Goal: Browse casually

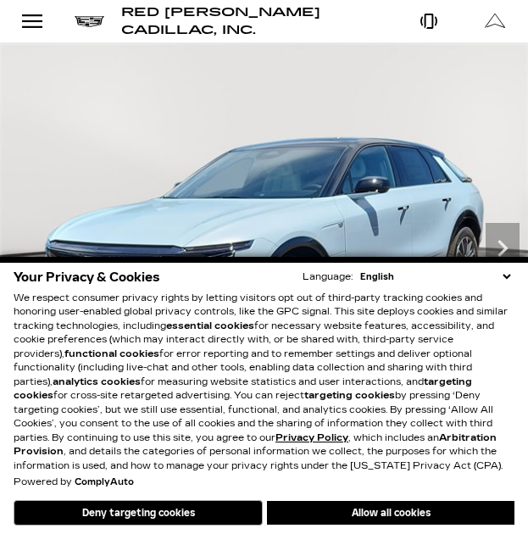
drag, startPoint x: 465, startPoint y: 514, endPoint x: 470, endPoint y: 277, distance: 236.6
click at [465, 514] on button "Allow all cookies" at bounding box center [391, 513] width 248 height 24
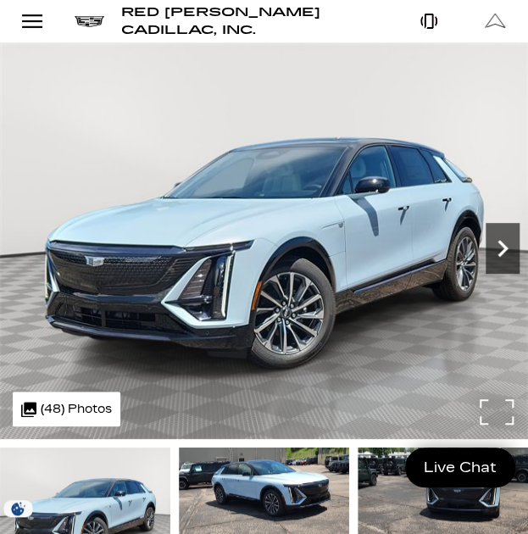
click at [509, 232] on icon "Next" at bounding box center [503, 248] width 34 height 34
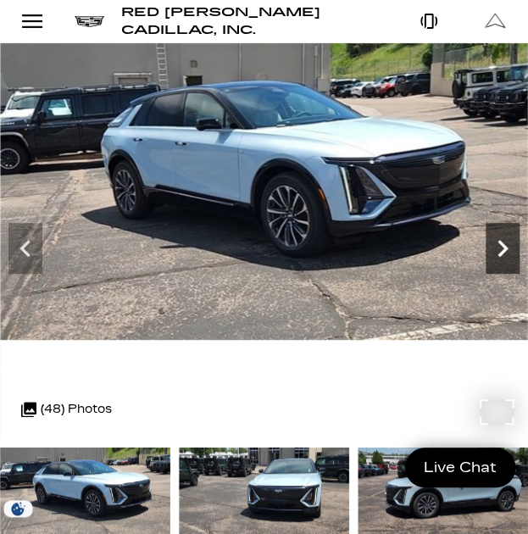
click at [500, 243] on icon "Next" at bounding box center [503, 248] width 10 height 17
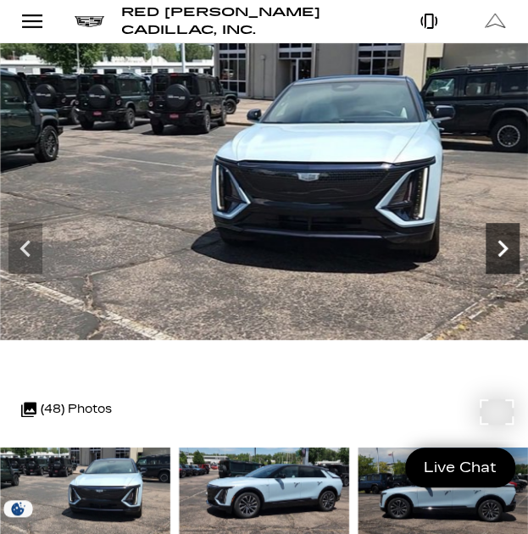
click at [500, 243] on icon "Next" at bounding box center [503, 248] width 10 height 17
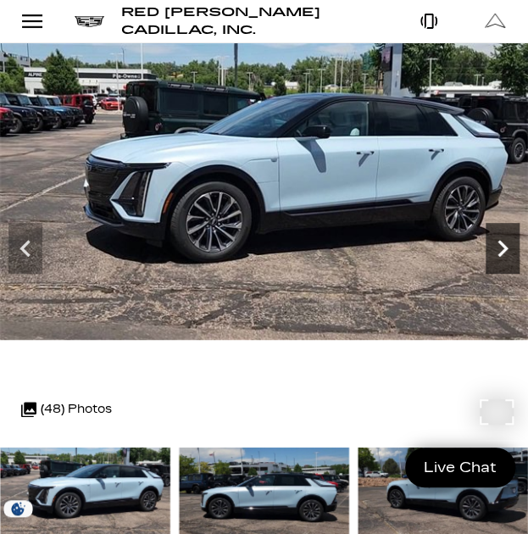
click at [500, 243] on icon "Next" at bounding box center [503, 248] width 10 height 17
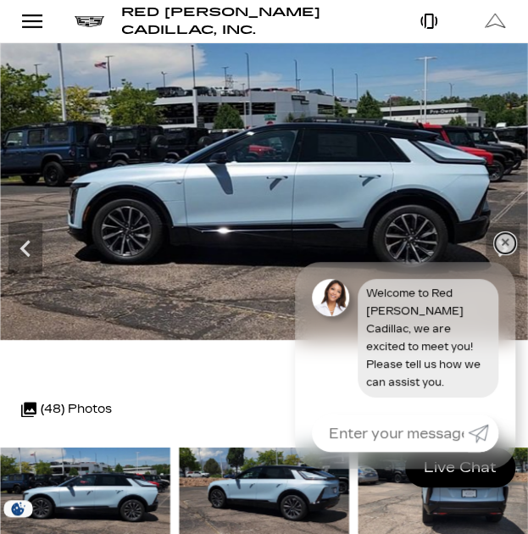
click at [504, 254] on link "✕" at bounding box center [505, 243] width 20 height 20
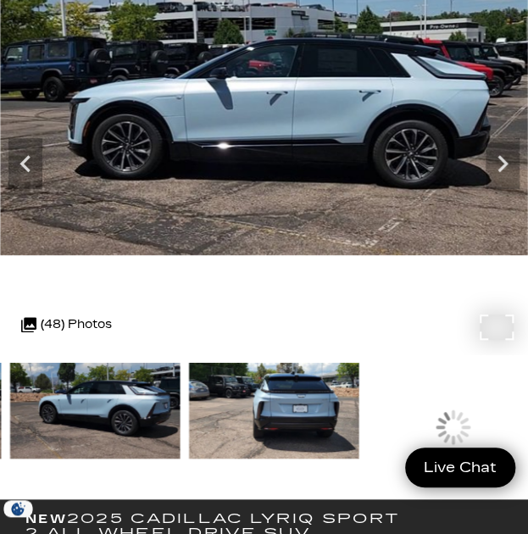
click at [76, 321] on div ".cls-1, .cls-3 { fill: #c50033; } .cls-1 { clip-rule: evenodd; } .cls-2 { clip-…" at bounding box center [67, 324] width 108 height 35
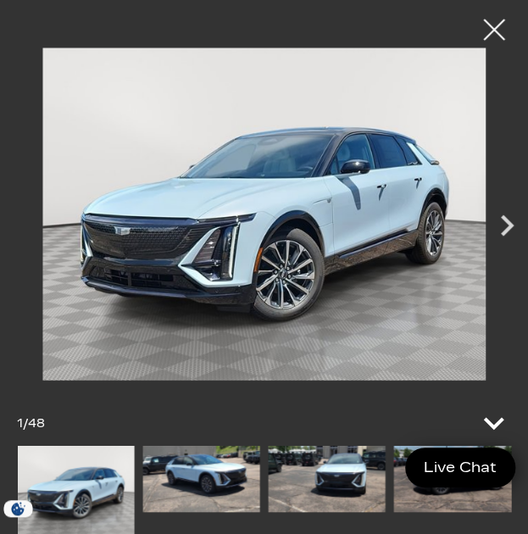
click at [490, 418] on icon at bounding box center [493, 423] width 41 height 41
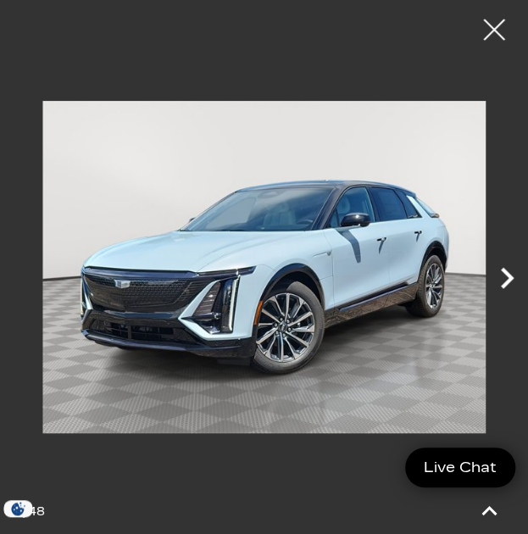
click at [507, 278] on icon "Next" at bounding box center [507, 278] width 42 height 42
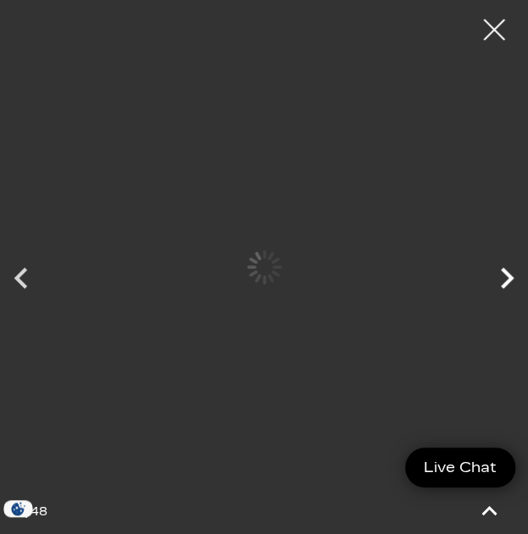
click at [507, 278] on icon "Next" at bounding box center [507, 278] width 42 height 42
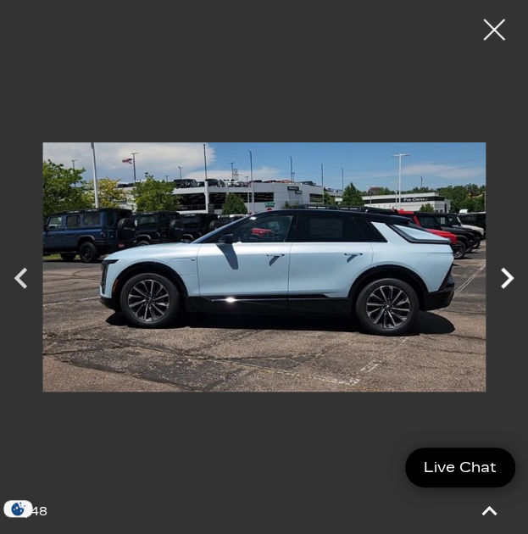
click at [499, 265] on icon "Next" at bounding box center [507, 278] width 42 height 42
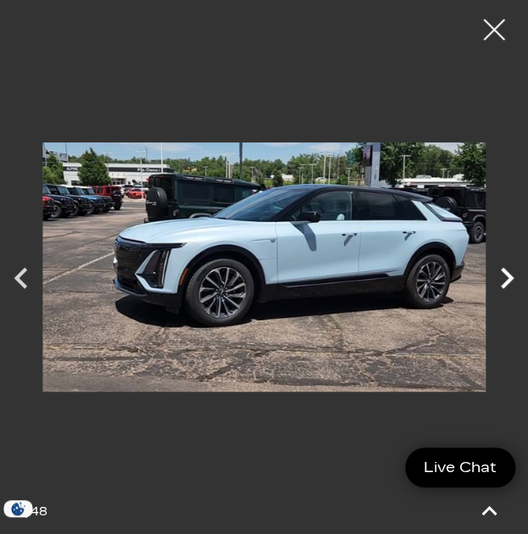
click at [510, 280] on icon "Next" at bounding box center [507, 278] width 13 height 21
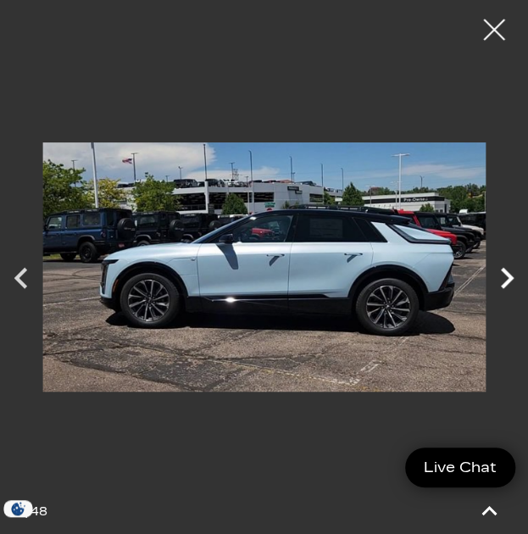
click at [510, 280] on icon "Next" at bounding box center [507, 278] width 13 height 21
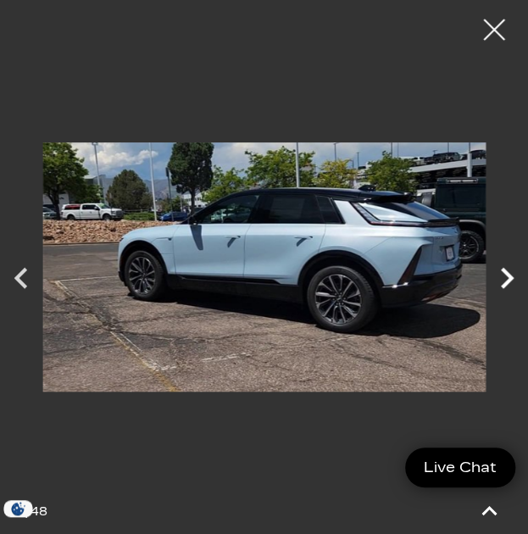
click at [509, 279] on icon "Next" at bounding box center [507, 278] width 13 height 21
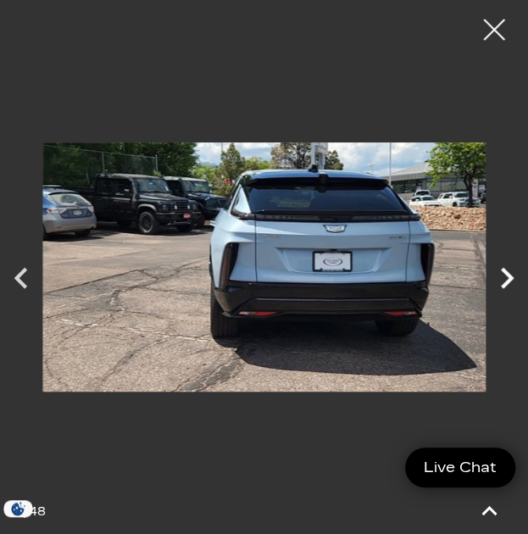
click at [509, 279] on icon "Next" at bounding box center [507, 278] width 13 height 21
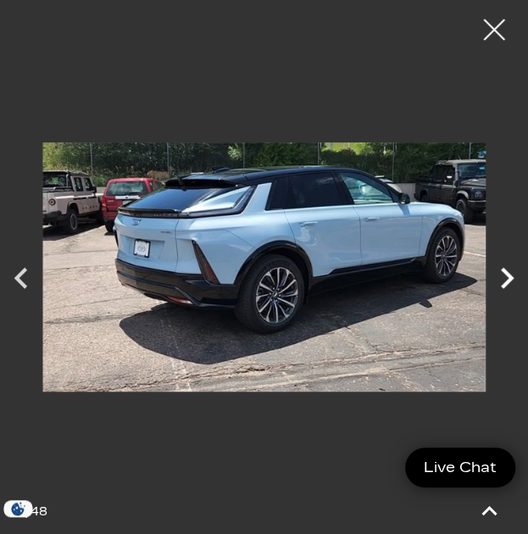
click at [509, 279] on icon "Next" at bounding box center [507, 278] width 13 height 21
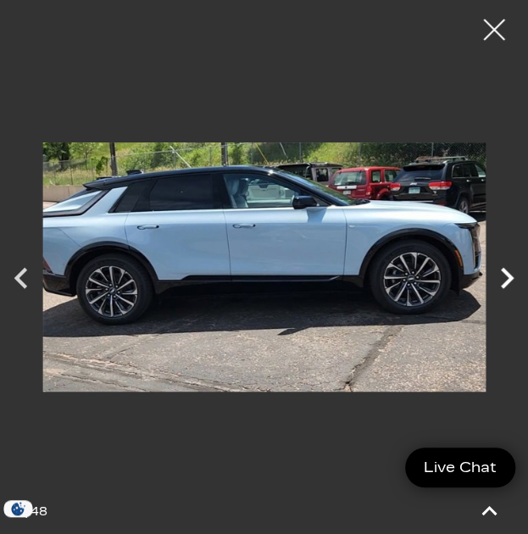
click at [509, 279] on icon "Next" at bounding box center [507, 278] width 13 height 21
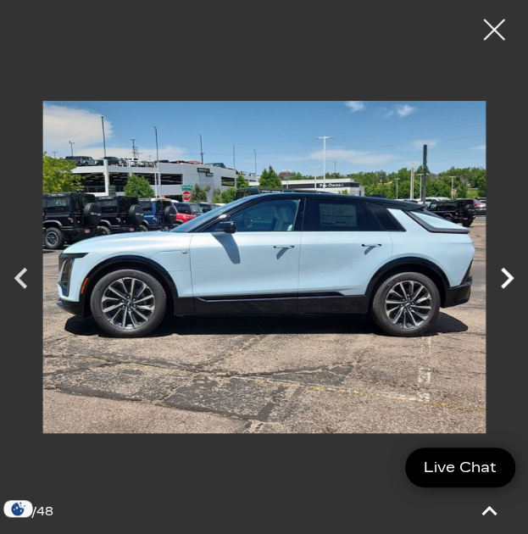
click at [509, 279] on icon "Next" at bounding box center [507, 278] width 13 height 21
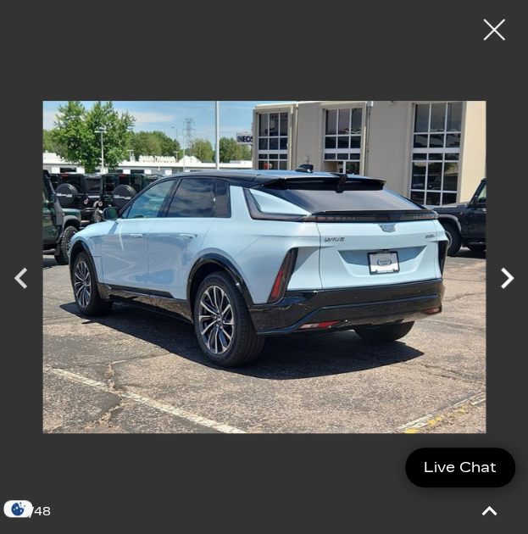
click at [509, 279] on icon "Next" at bounding box center [507, 278] width 13 height 21
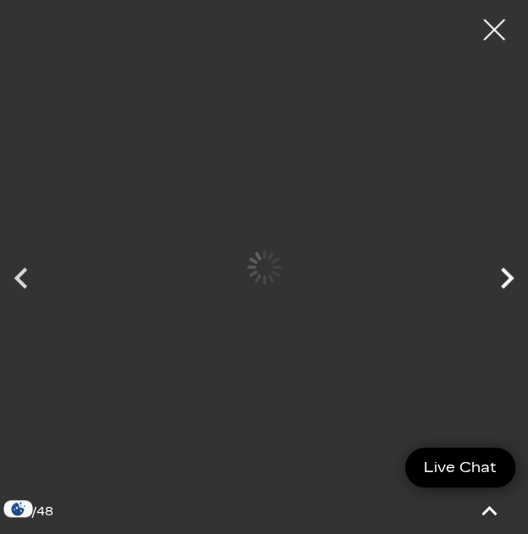
click at [509, 279] on icon "Next" at bounding box center [507, 278] width 13 height 21
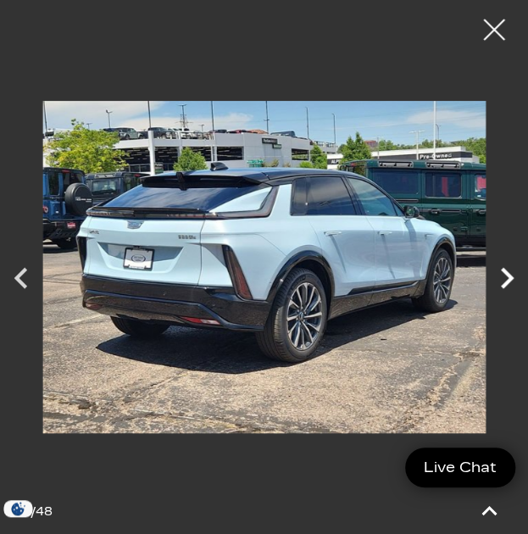
click at [509, 279] on icon "Next" at bounding box center [507, 278] width 13 height 21
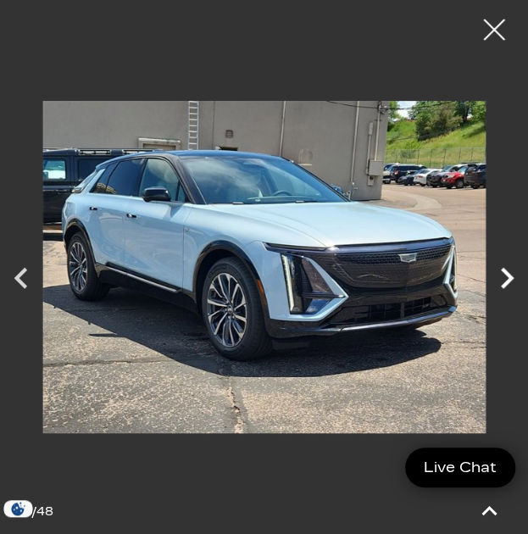
click at [509, 279] on icon "Next" at bounding box center [507, 278] width 13 height 21
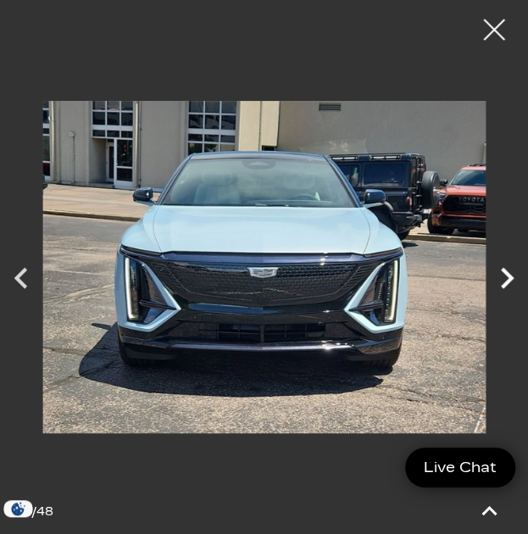
click at [509, 279] on icon "Next" at bounding box center [507, 278] width 13 height 21
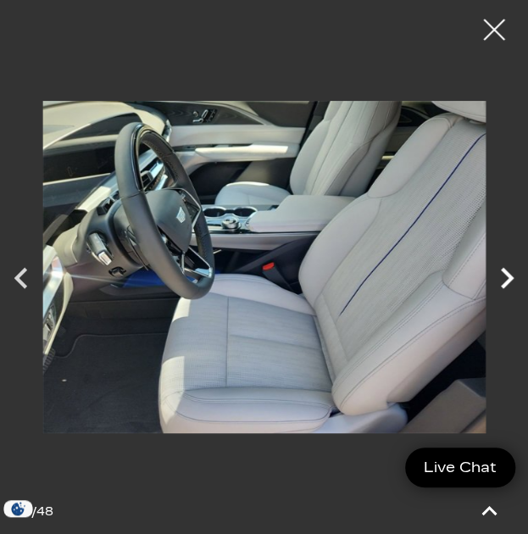
click at [509, 279] on icon "Next" at bounding box center [507, 278] width 13 height 21
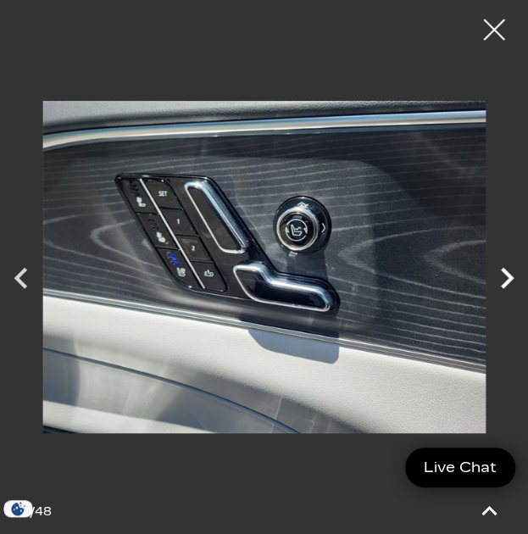
click at [509, 279] on icon "Next" at bounding box center [507, 278] width 13 height 21
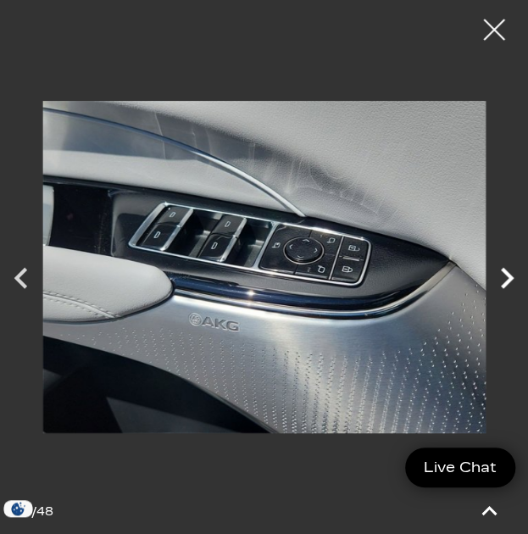
click at [509, 279] on icon "Next" at bounding box center [507, 278] width 13 height 21
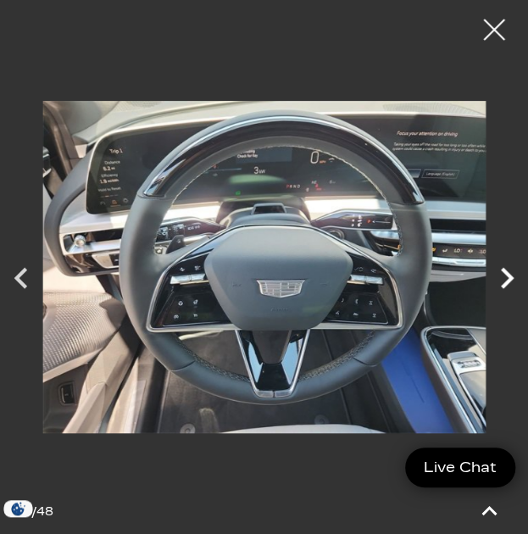
click at [509, 279] on icon "Next" at bounding box center [507, 278] width 13 height 21
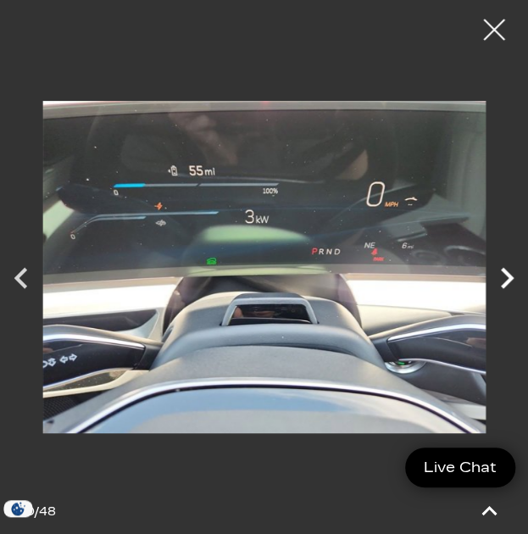
click at [509, 279] on icon "Next" at bounding box center [507, 278] width 13 height 21
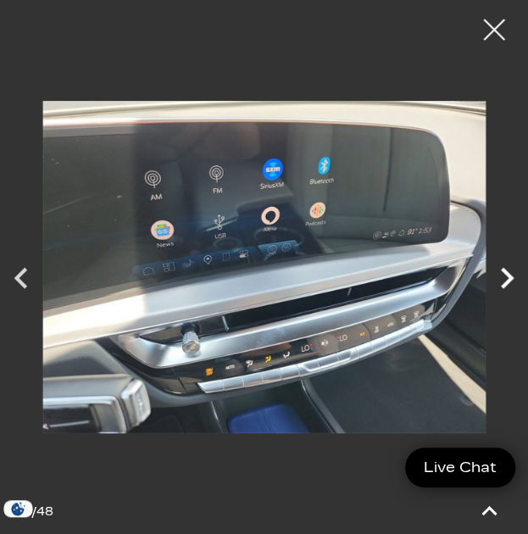
click at [509, 279] on icon "Next" at bounding box center [507, 278] width 13 height 21
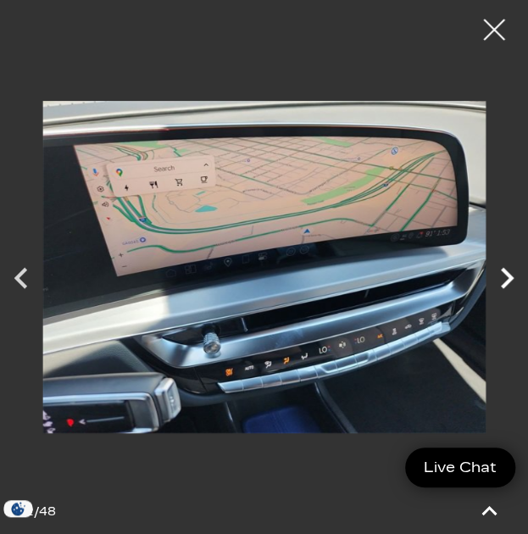
click at [509, 279] on icon "Next" at bounding box center [507, 278] width 13 height 21
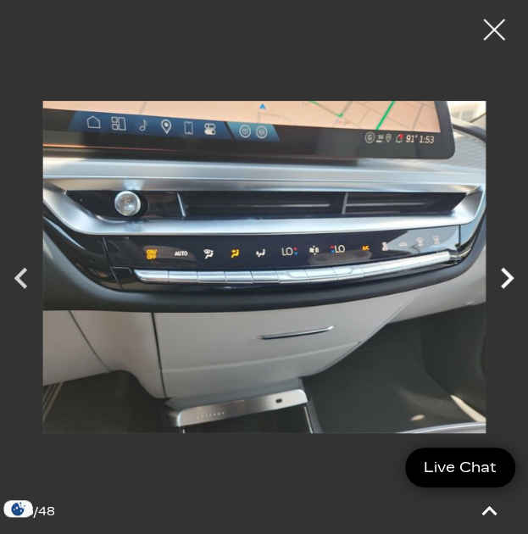
click at [509, 279] on icon "Next" at bounding box center [507, 278] width 13 height 21
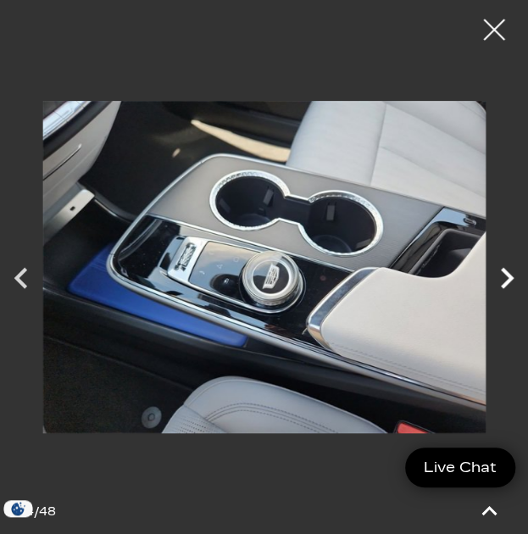
click at [509, 279] on icon "Next" at bounding box center [507, 278] width 13 height 21
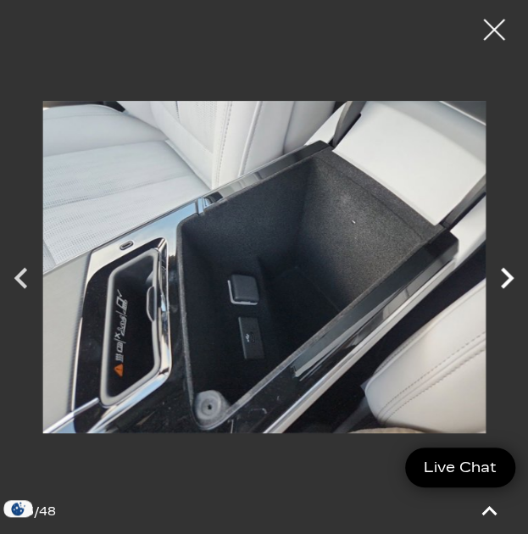
click at [509, 279] on icon "Next" at bounding box center [507, 278] width 13 height 21
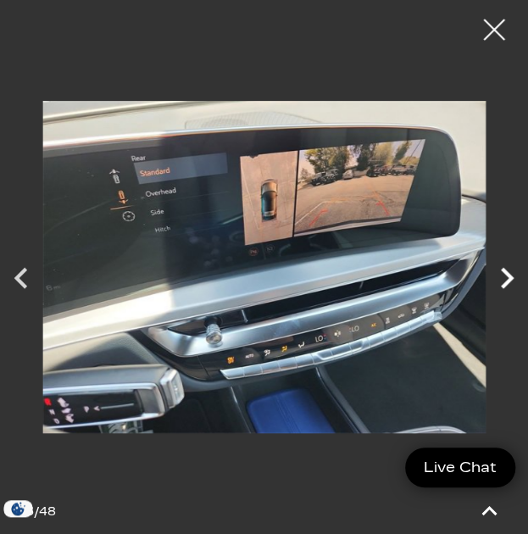
click at [509, 279] on icon "Next" at bounding box center [507, 278] width 13 height 21
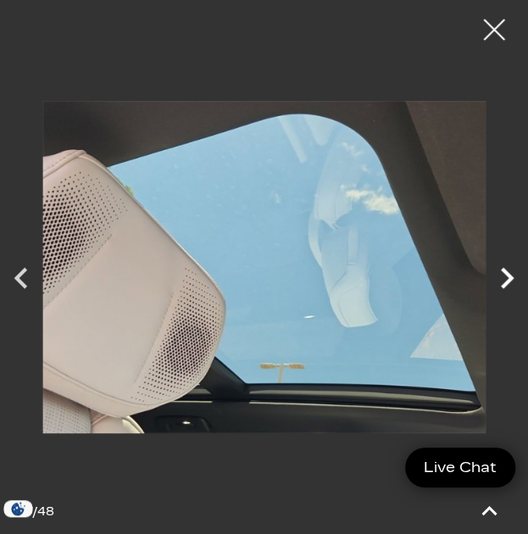
click at [509, 279] on icon "Next" at bounding box center [507, 278] width 13 height 21
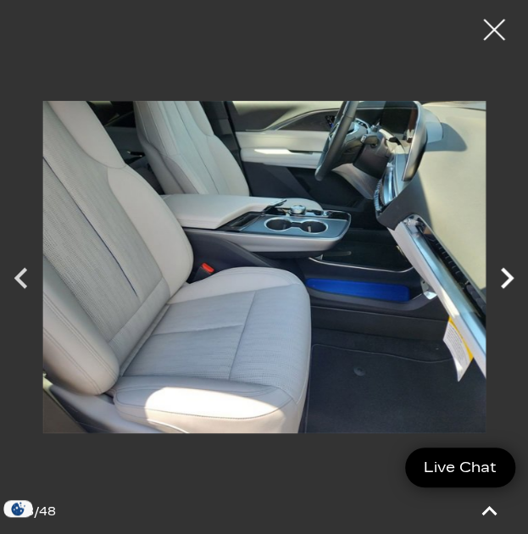
click at [509, 279] on icon "Next" at bounding box center [507, 278] width 13 height 21
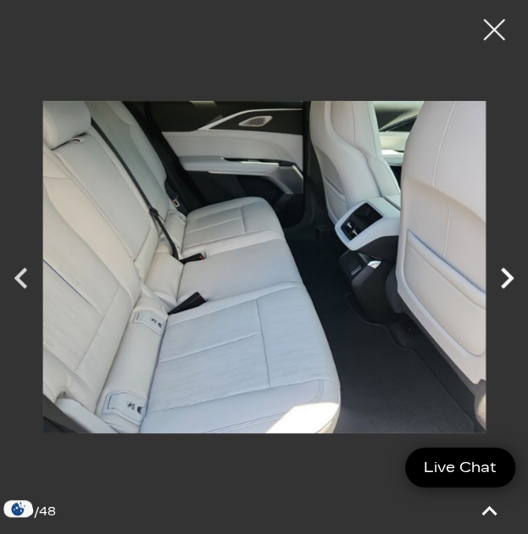
click at [509, 279] on icon "Next" at bounding box center [507, 278] width 13 height 21
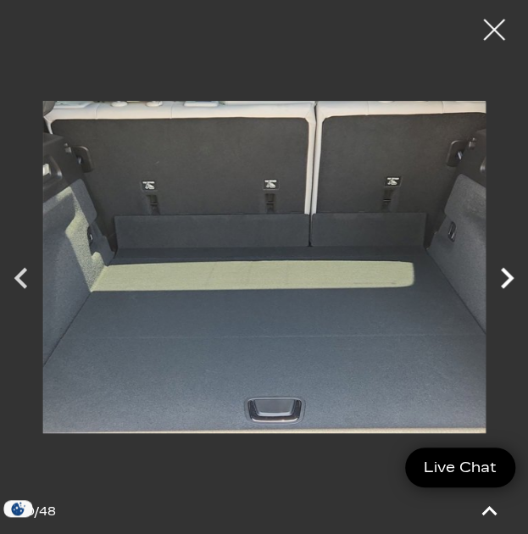
click at [509, 279] on icon "Next" at bounding box center [507, 278] width 13 height 21
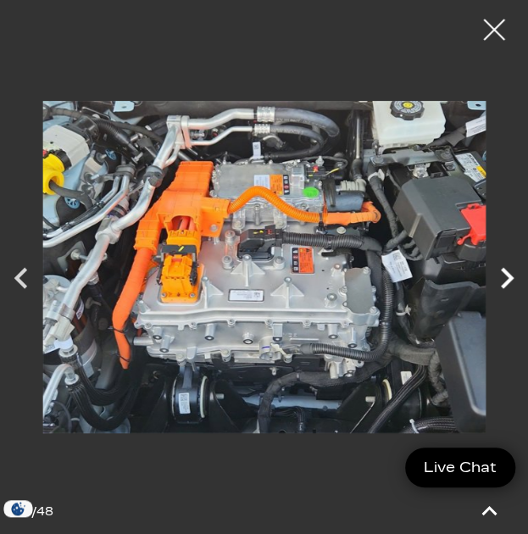
click at [509, 279] on icon "Next" at bounding box center [507, 278] width 13 height 21
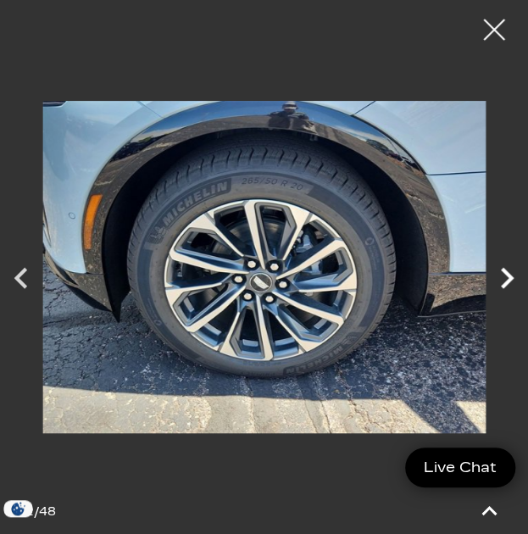
click at [509, 279] on icon "Next" at bounding box center [507, 278] width 13 height 21
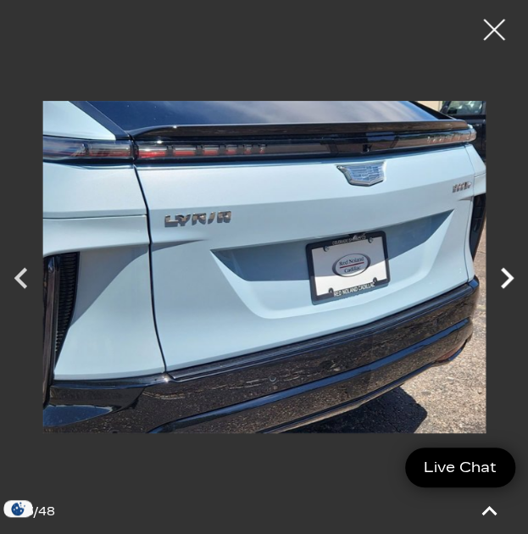
click at [509, 279] on icon "Next" at bounding box center [507, 278] width 13 height 21
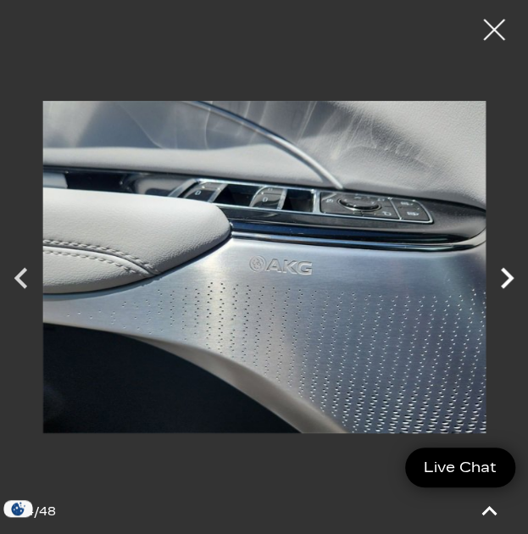
click at [509, 279] on icon "Next" at bounding box center [507, 278] width 13 height 21
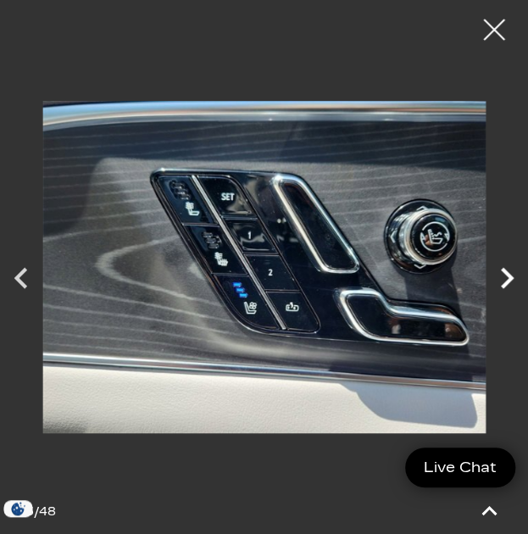
click at [509, 279] on icon "Next" at bounding box center [507, 278] width 13 height 21
